Goal: Task Accomplishment & Management: Manage account settings

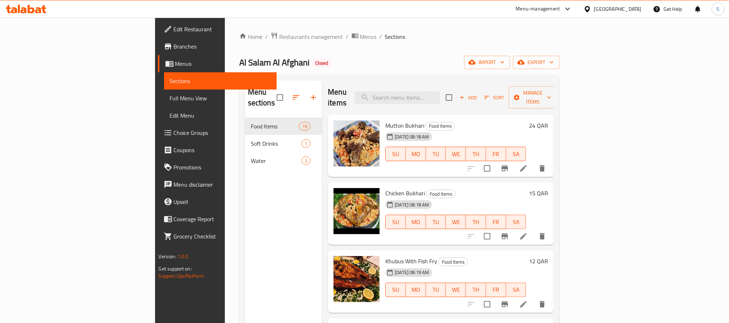
click at [594, 10] on div at bounding box center [588, 9] width 10 height 8
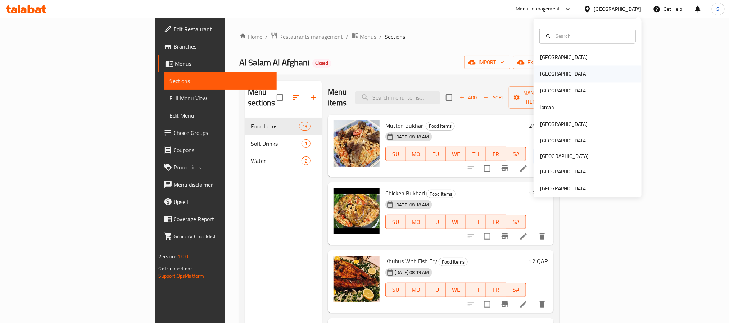
click at [577, 77] on div "[GEOGRAPHIC_DATA]" at bounding box center [587, 74] width 108 height 17
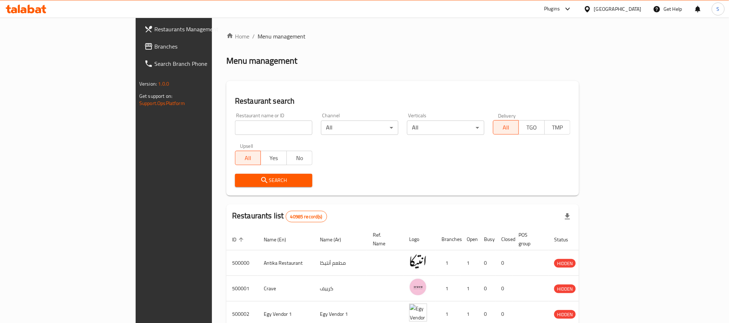
click at [154, 50] on span "Branches" at bounding box center [202, 46] width 97 height 9
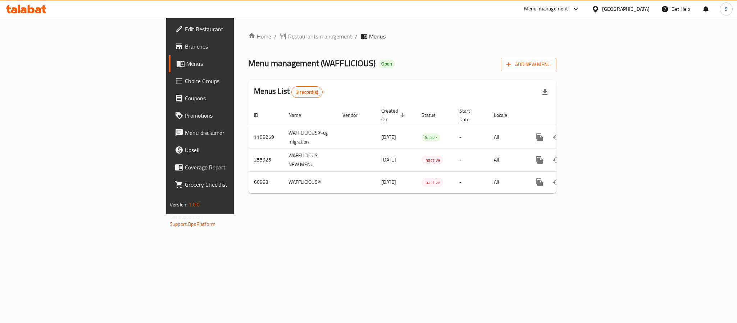
drag, startPoint x: 52, startPoint y: 35, endPoint x: 53, endPoint y: 53, distance: 18.4
click at [169, 35] on link "Edit Restaurant" at bounding box center [229, 29] width 120 height 17
